Goal: Task Accomplishment & Management: Manage account settings

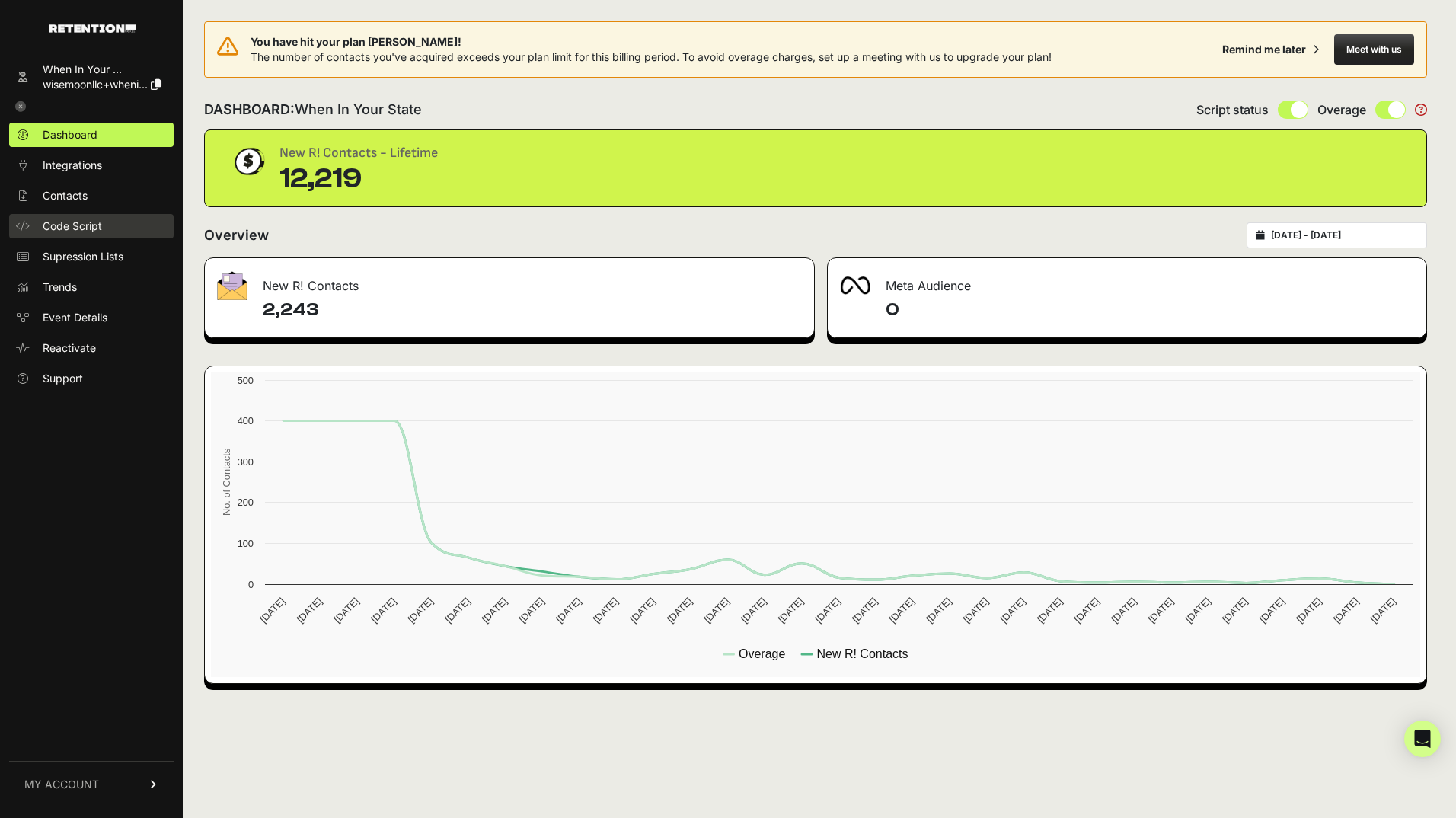
click at [73, 216] on link "Code Script" at bounding box center [91, 226] width 164 height 24
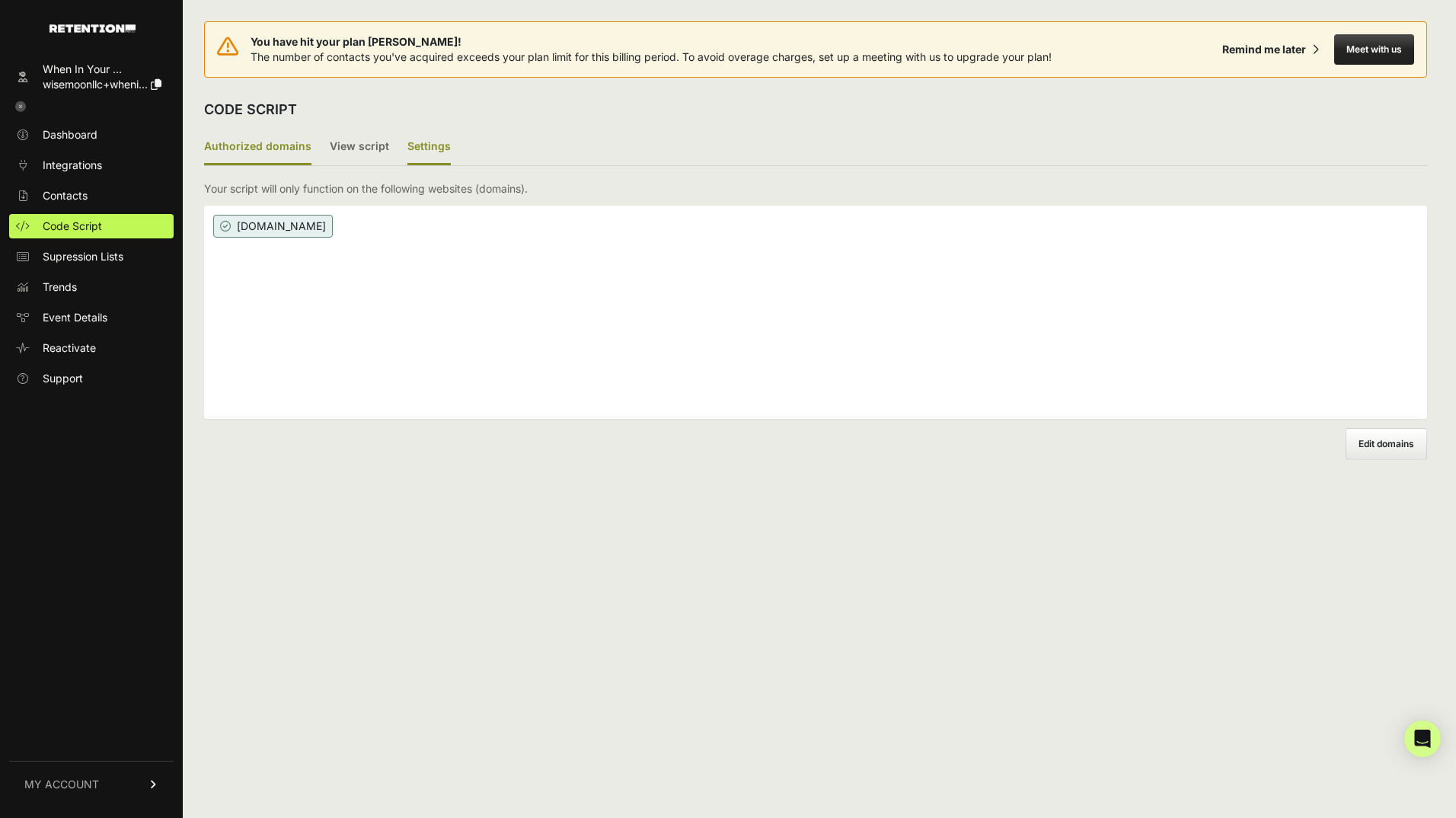
click at [417, 147] on label "Settings" at bounding box center [429, 148] width 44 height 36
click at [0, 0] on input "Settings" at bounding box center [0, 0] width 0 height 0
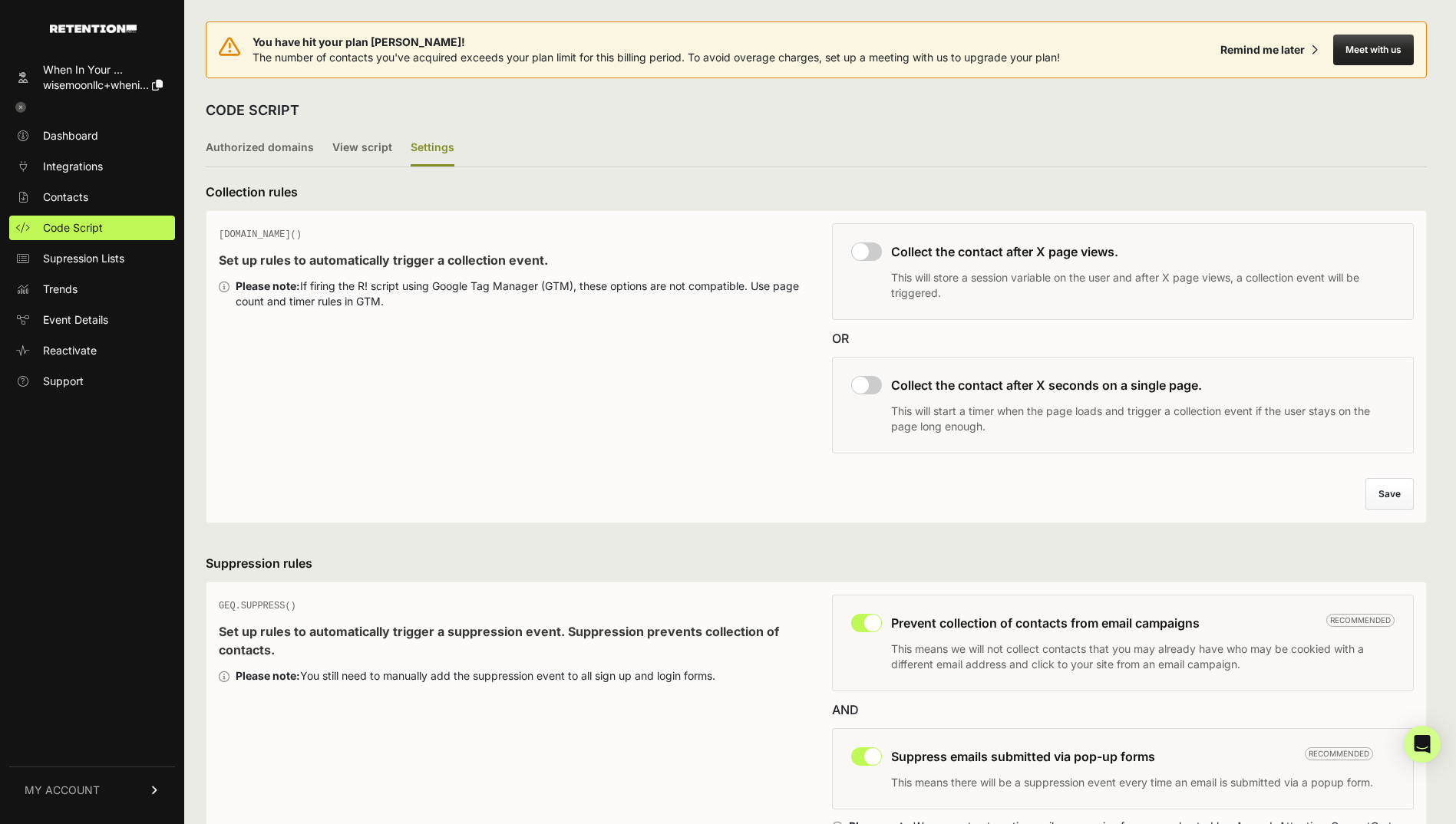
click at [877, 253] on input "checkbox" at bounding box center [866, 251] width 31 height 18
checkbox input "true"
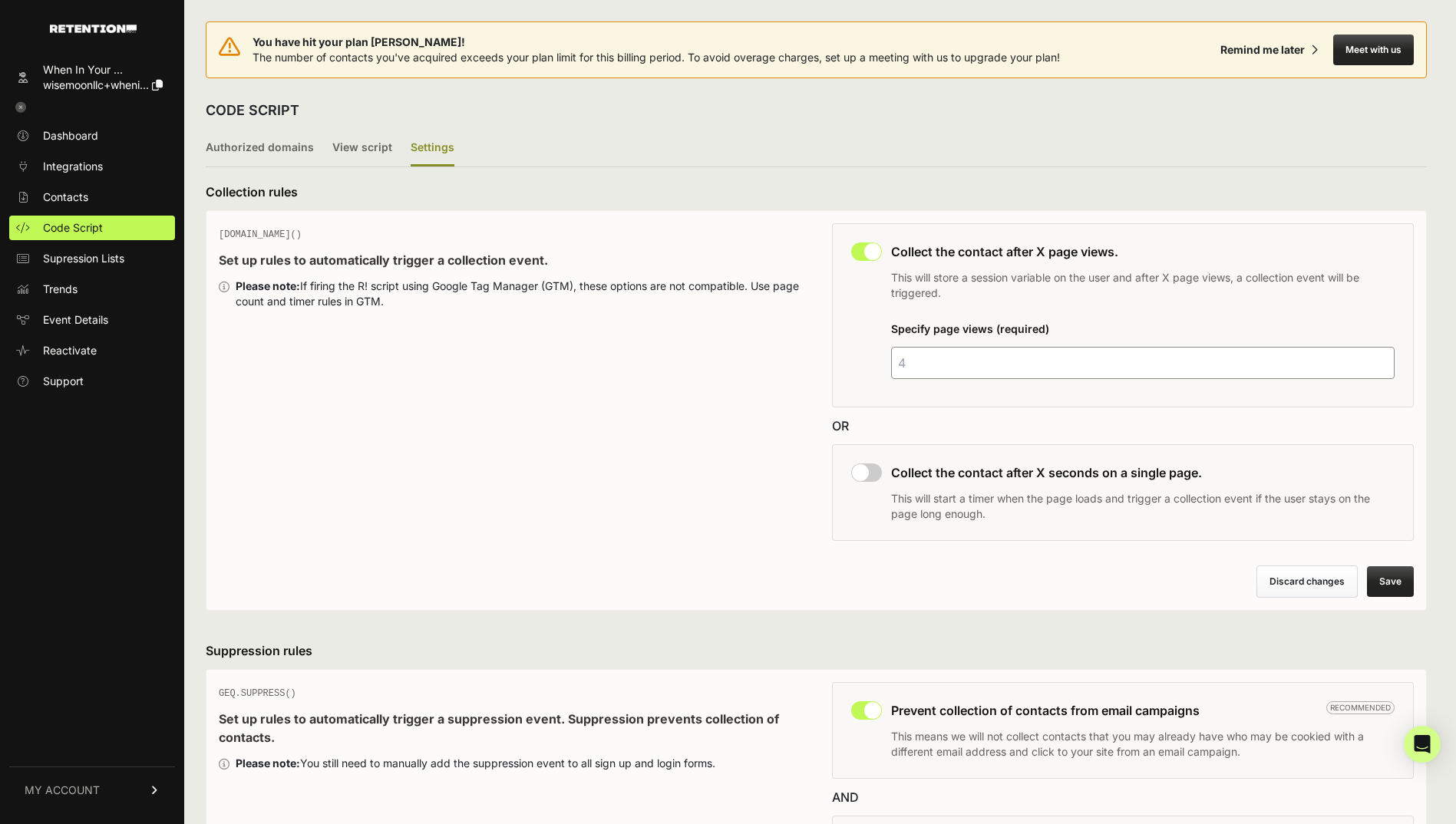
click at [876, 472] on input "checkbox" at bounding box center [866, 472] width 31 height 18
checkbox input "true"
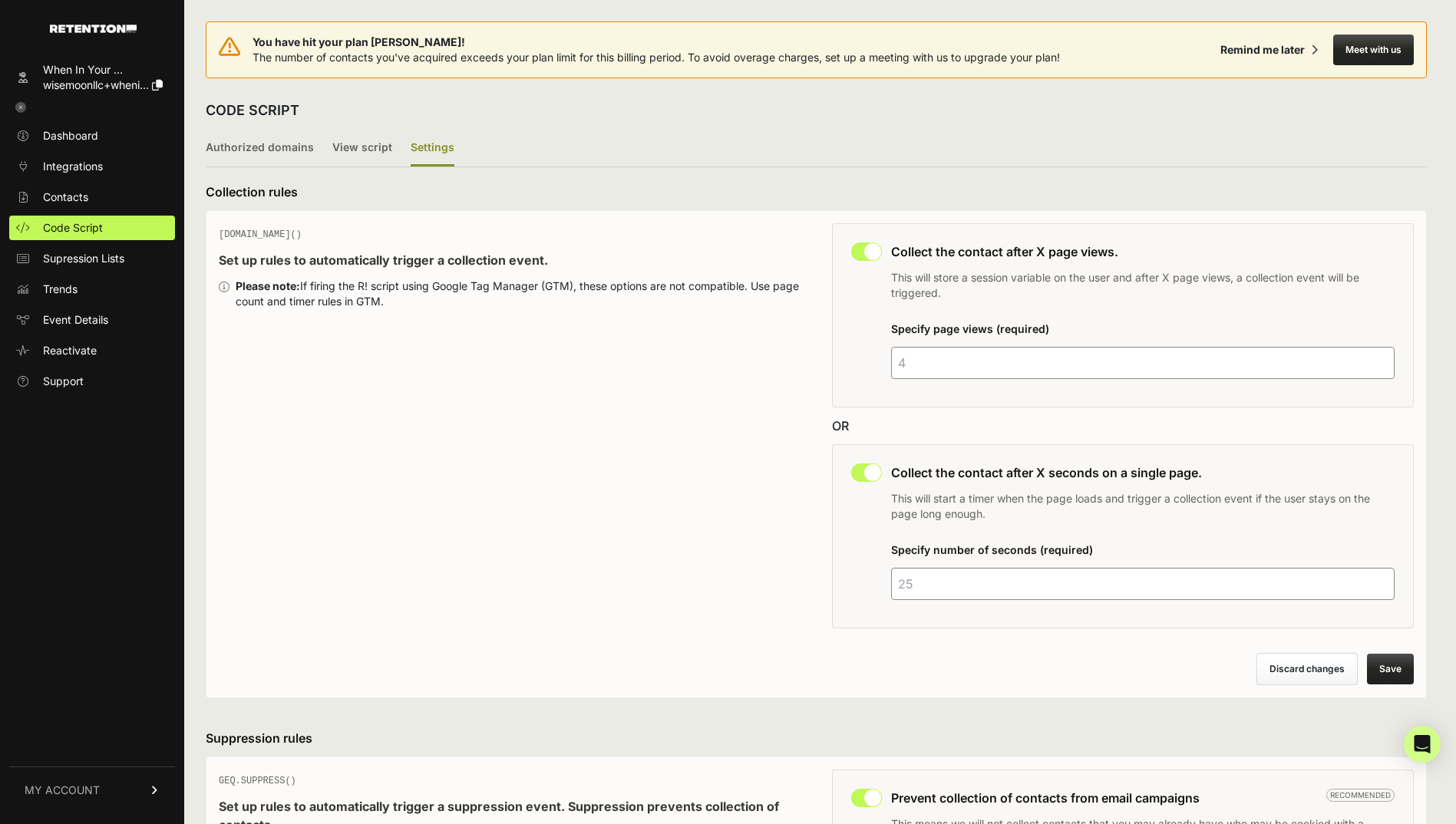
click at [958, 369] on input "number" at bounding box center [1143, 362] width 504 height 32
type input "2"
click at [947, 593] on input "number" at bounding box center [1143, 583] width 504 height 32
type input "35"
click at [843, 556] on div "This collection rule must be disabled in order to use Grow IQ. Collect the cont…" at bounding box center [1123, 536] width 583 height 184
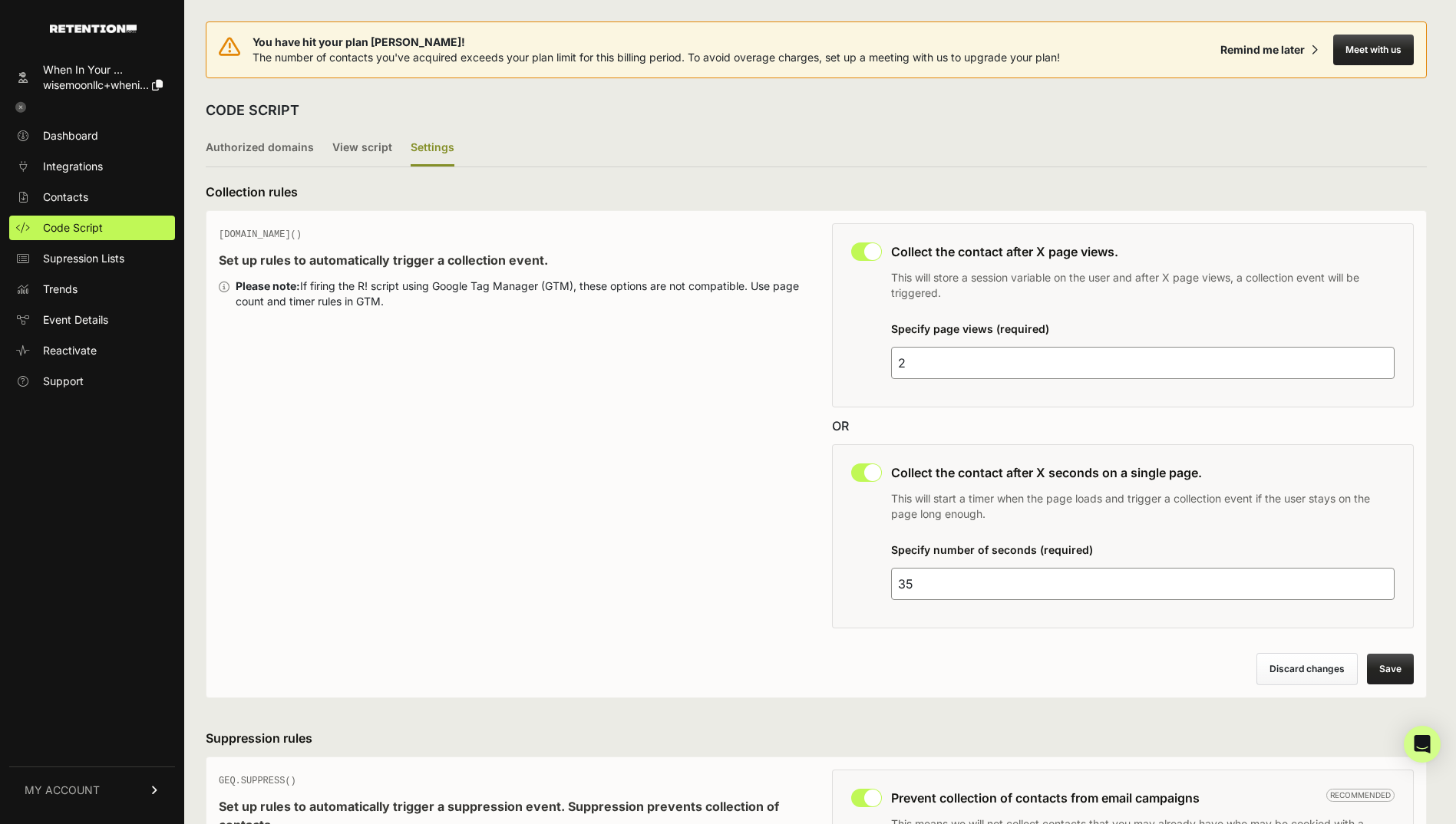
click at [1395, 674] on button "Save" at bounding box center [1390, 668] width 46 height 31
click at [1392, 661] on button "Save" at bounding box center [1389, 668] width 48 height 32
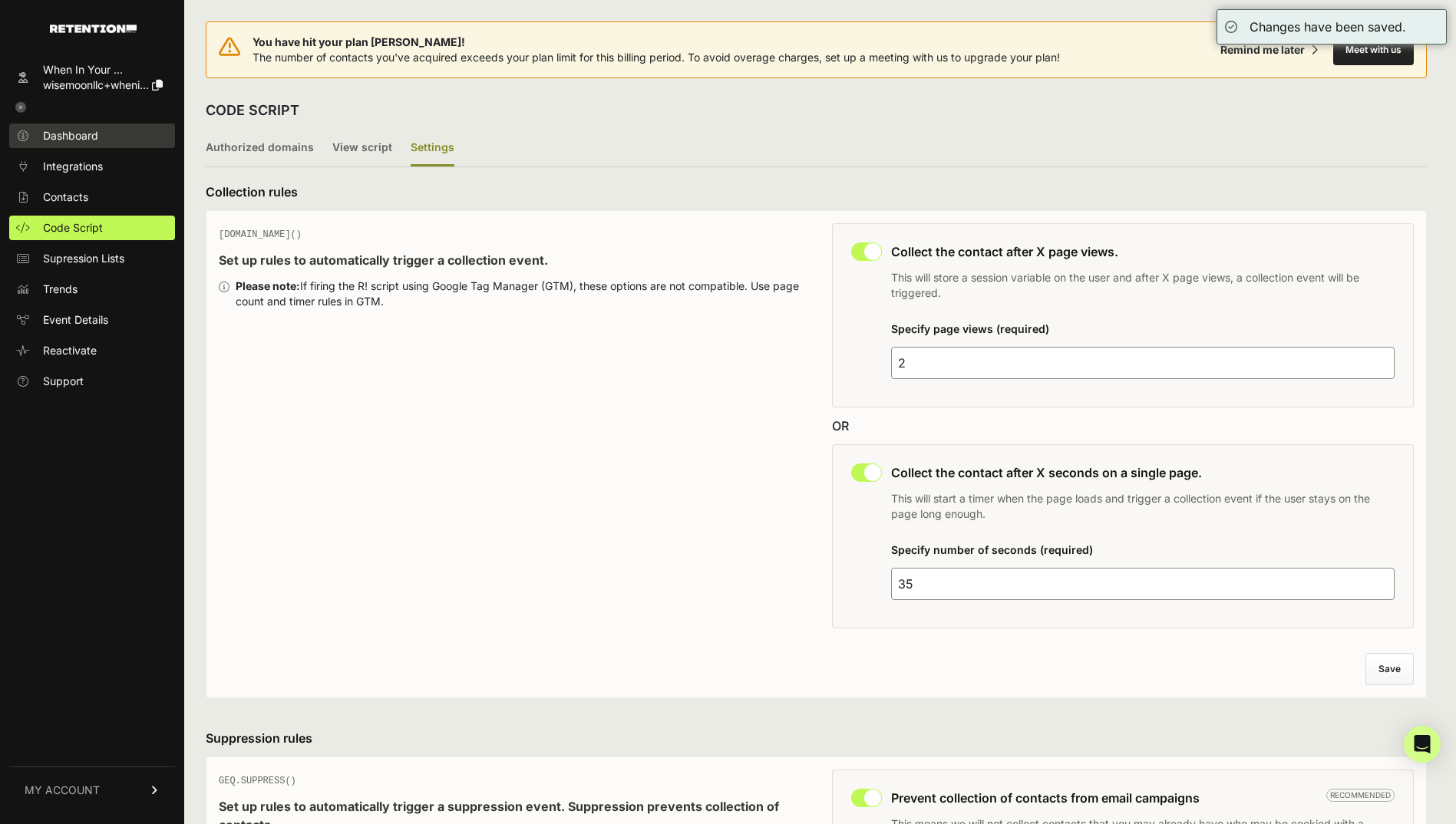
click at [83, 130] on span "Dashboard" at bounding box center [71, 135] width 55 height 15
